Goal: Information Seeking & Learning: Learn about a topic

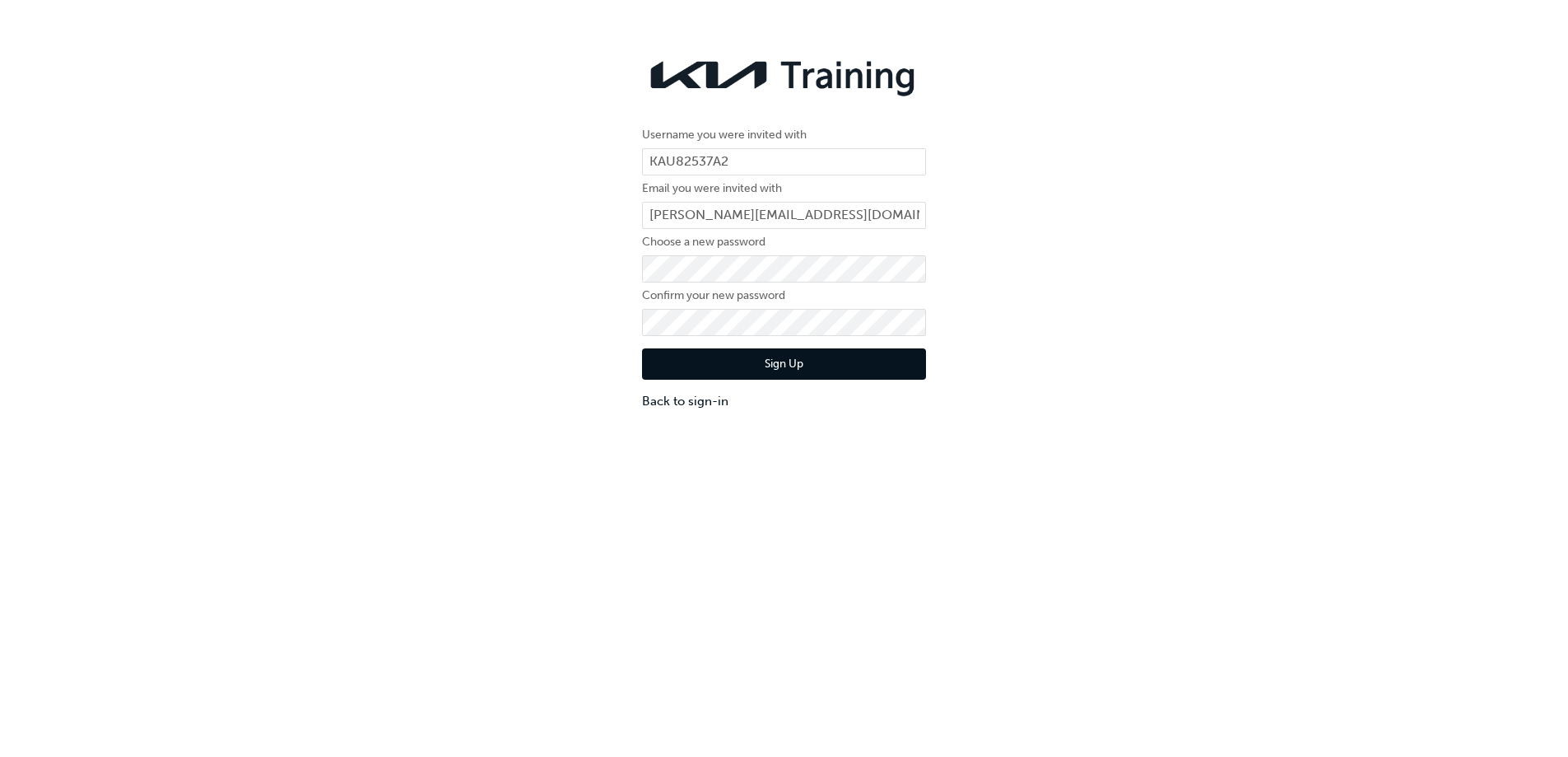
click at [693, 348] on button "Sign Up" at bounding box center [784, 364] width 284 height 31
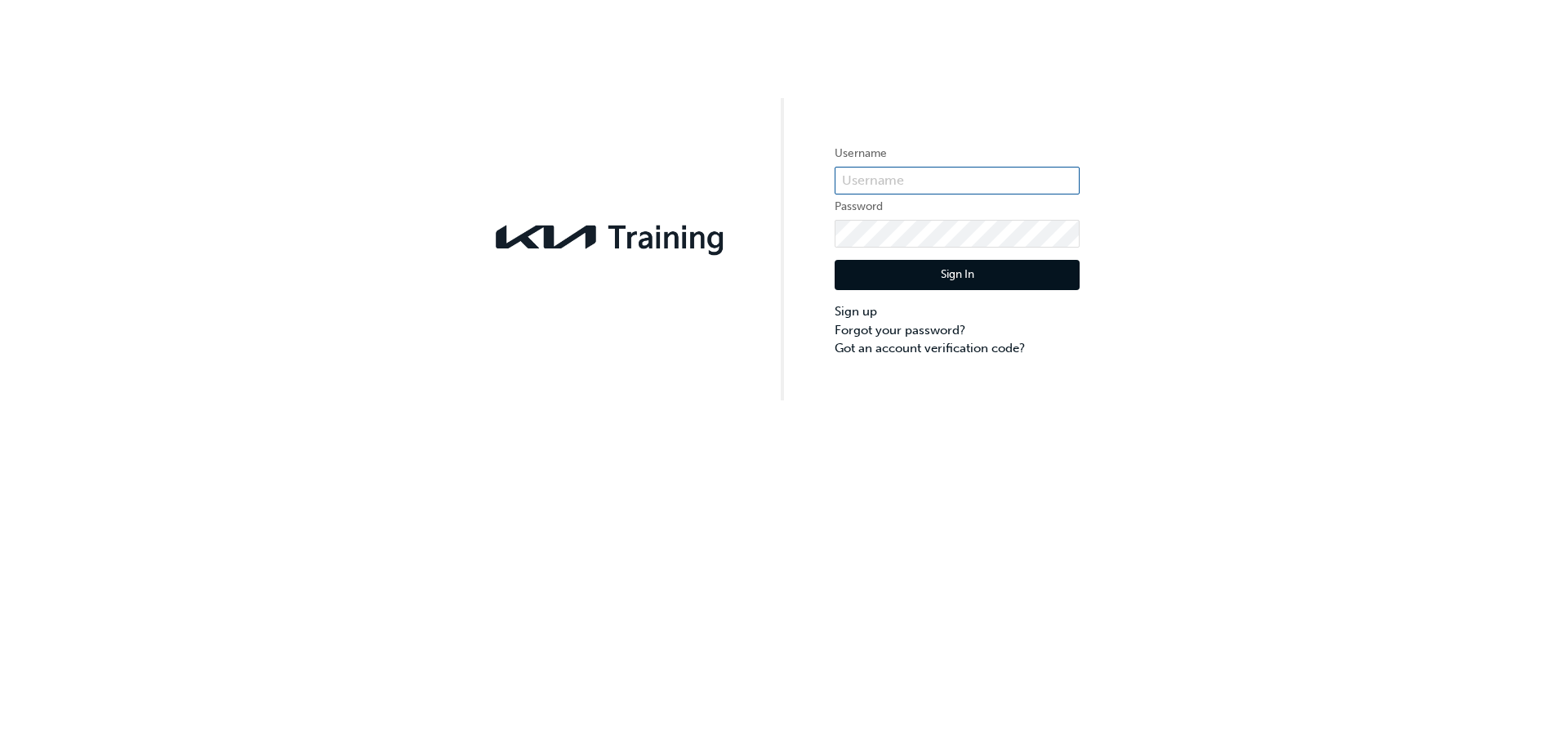
click at [860, 185] on input "text" at bounding box center [957, 180] width 245 height 27
type input "KAU82537A2"
click at [921, 285] on button "Sign In" at bounding box center [957, 276] width 245 height 31
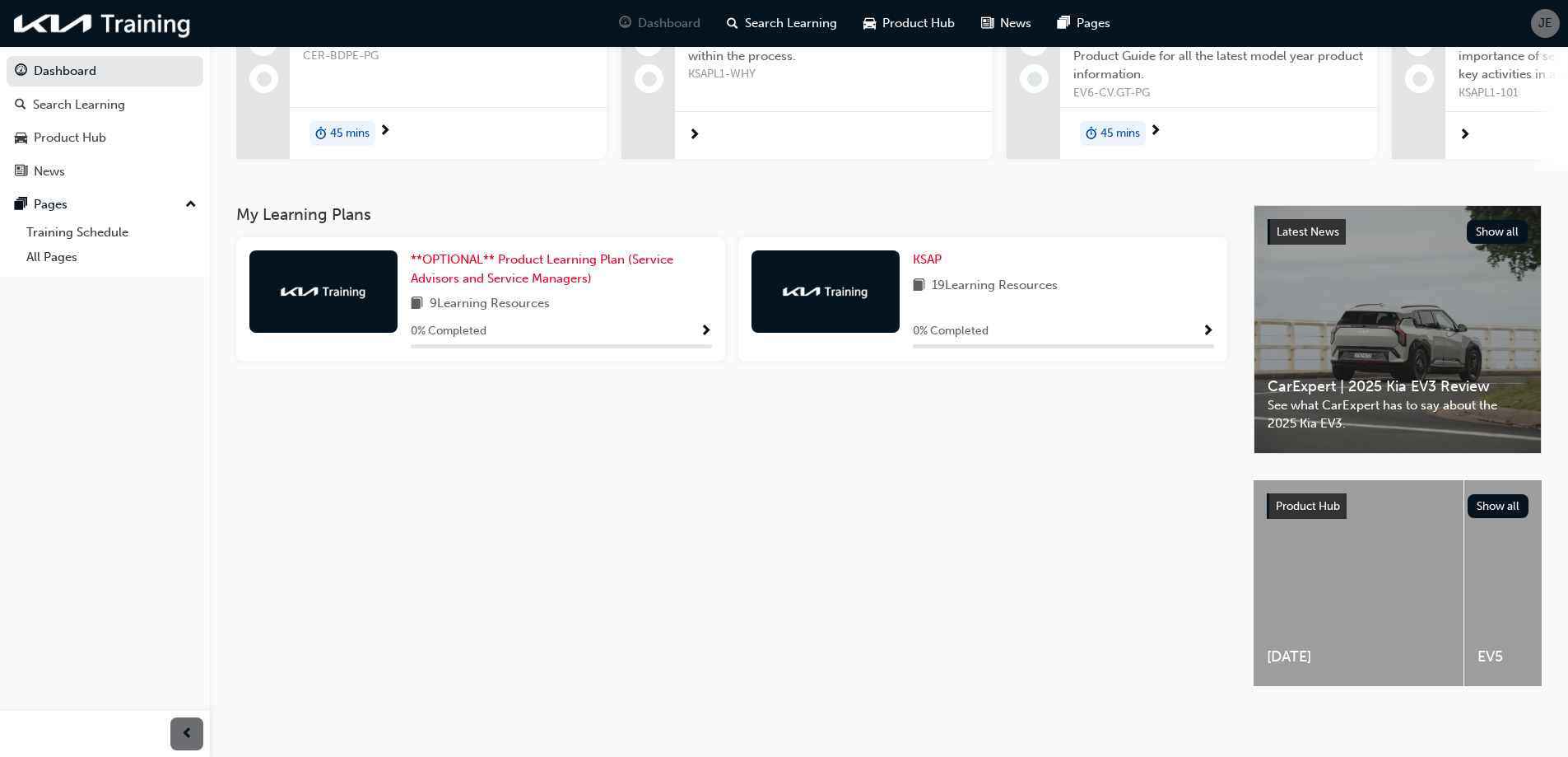
scroll to position [205, 0]
click at [856, 280] on div at bounding box center [825, 291] width 149 height 82
click at [1208, 325] on span "Show Progress" at bounding box center [1207, 331] width 12 height 15
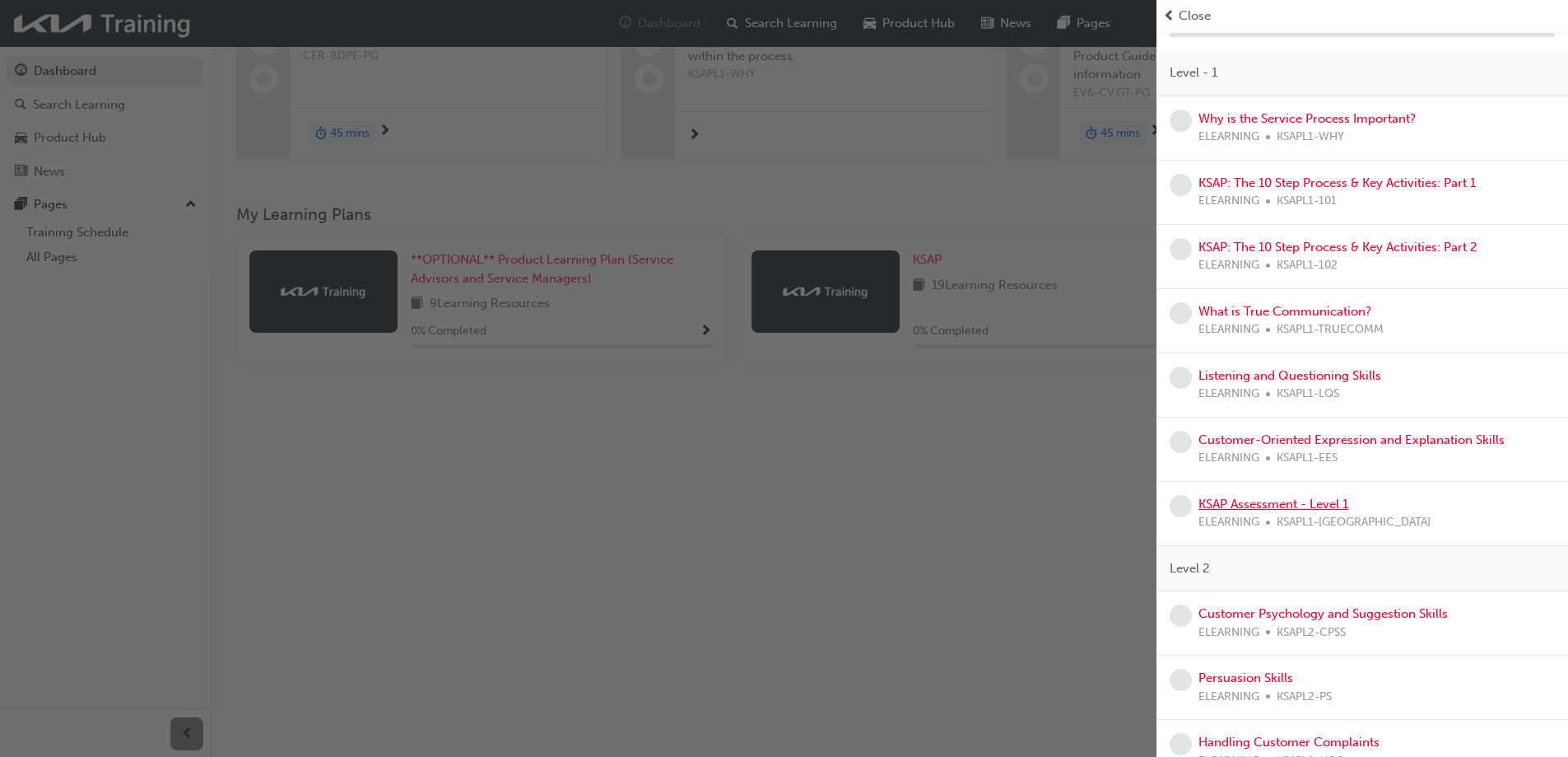
scroll to position [0, 0]
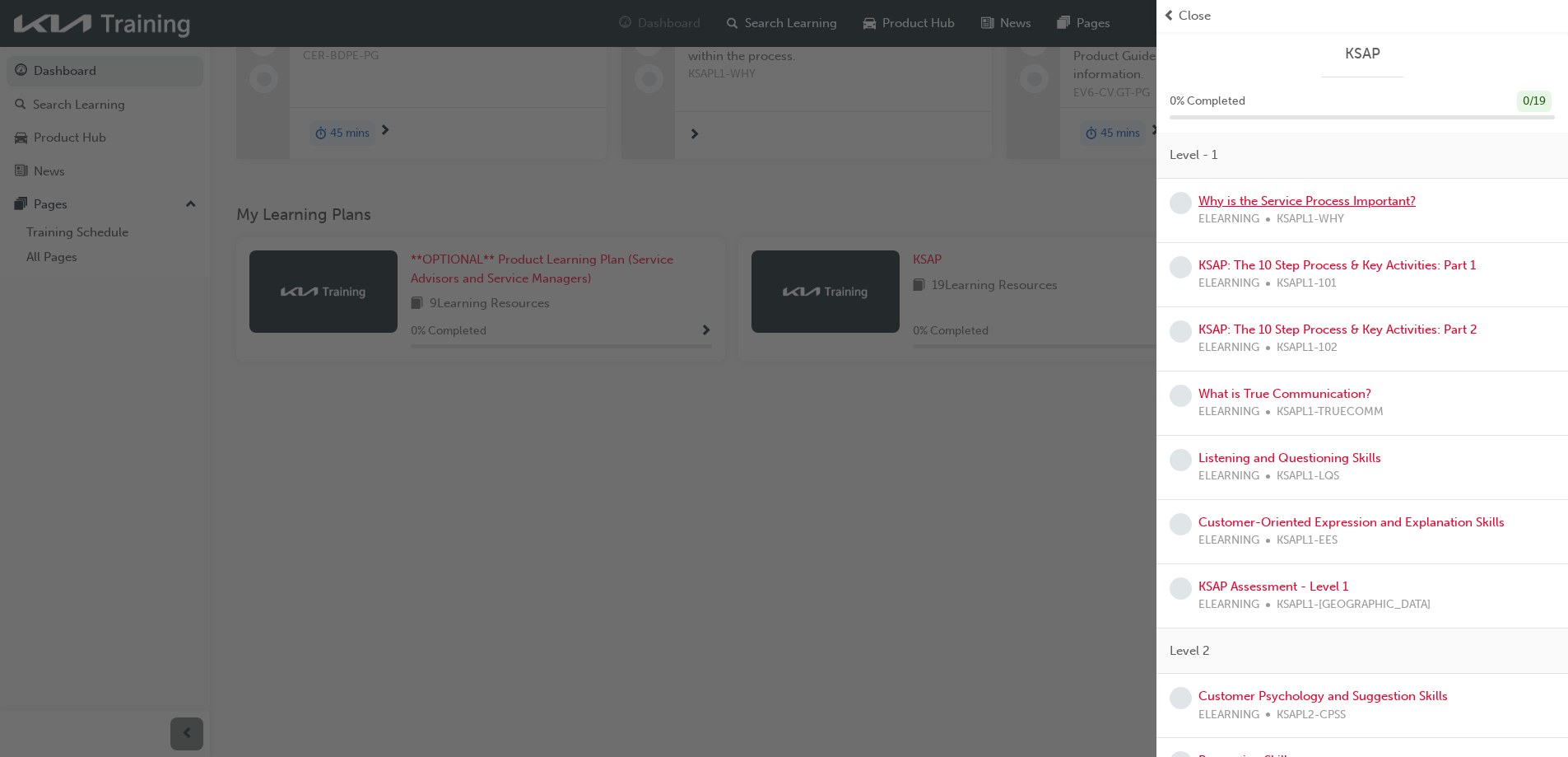
click at [1371, 202] on link "Why is the Service Process Important?" at bounding box center [1306, 201] width 217 height 15
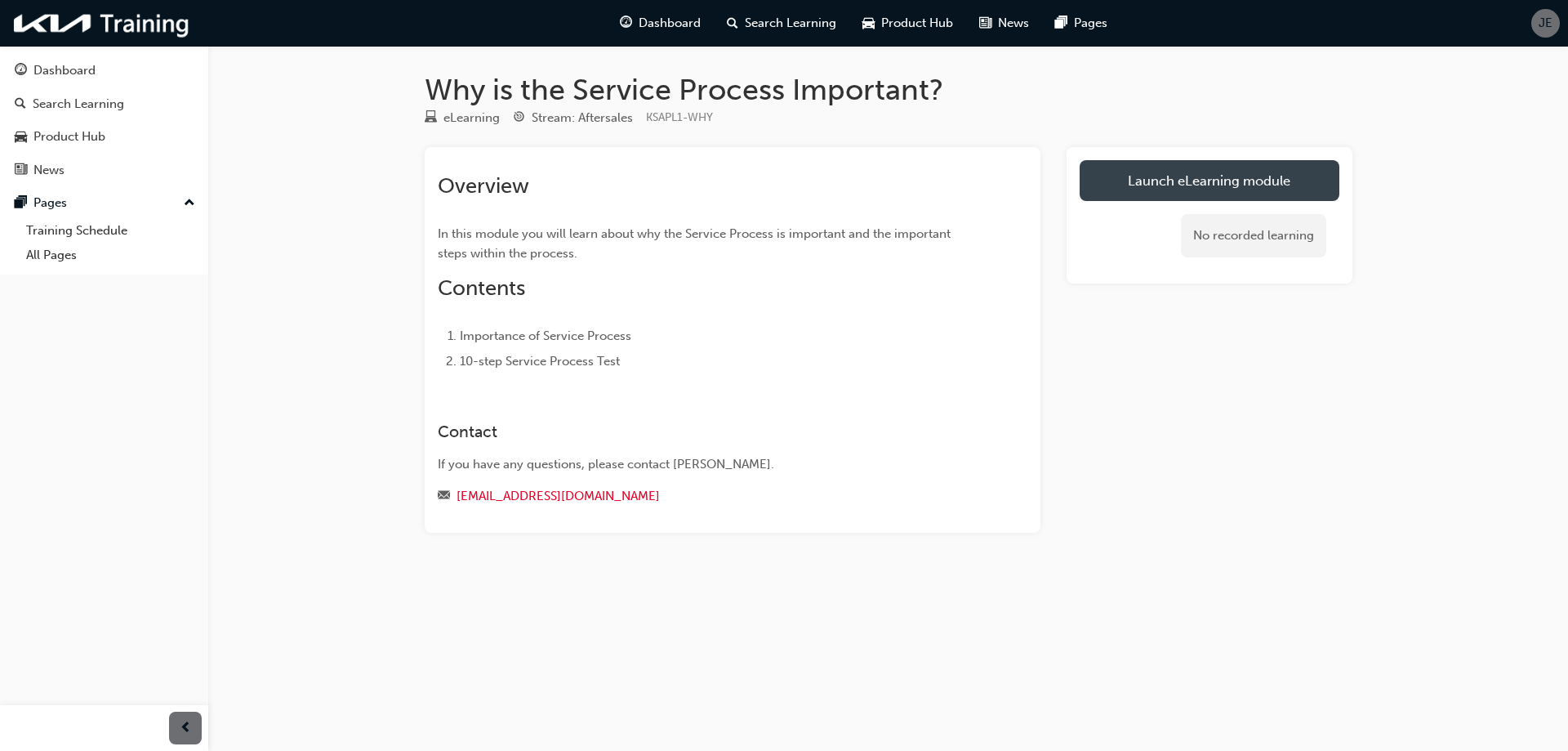
click at [1159, 182] on link "Launch eLearning module" at bounding box center [1210, 180] width 260 height 41
